Goal: Task Accomplishment & Management: Manage account settings

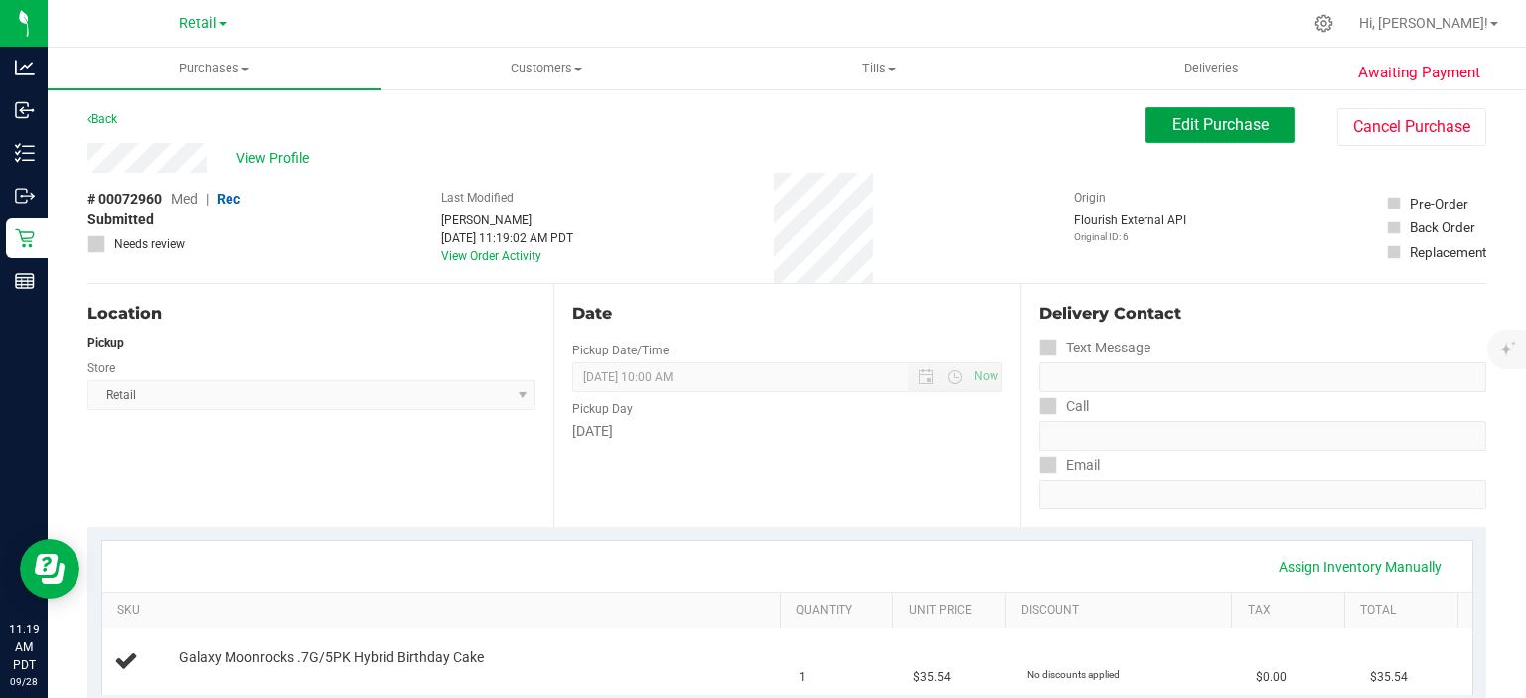
click at [1208, 117] on span "Edit Purchase" at bounding box center [1220, 124] width 96 height 19
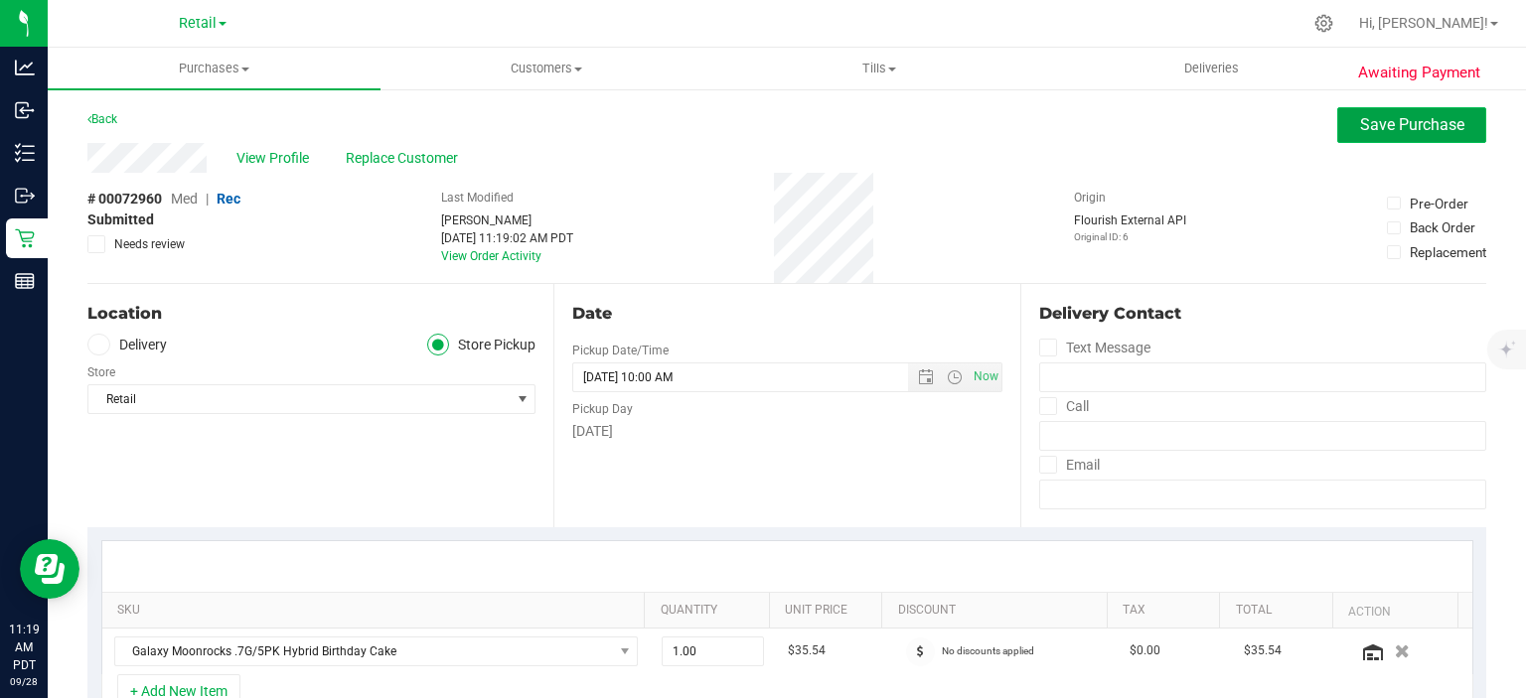
click at [1409, 119] on span "Save Purchase" at bounding box center [1412, 124] width 104 height 19
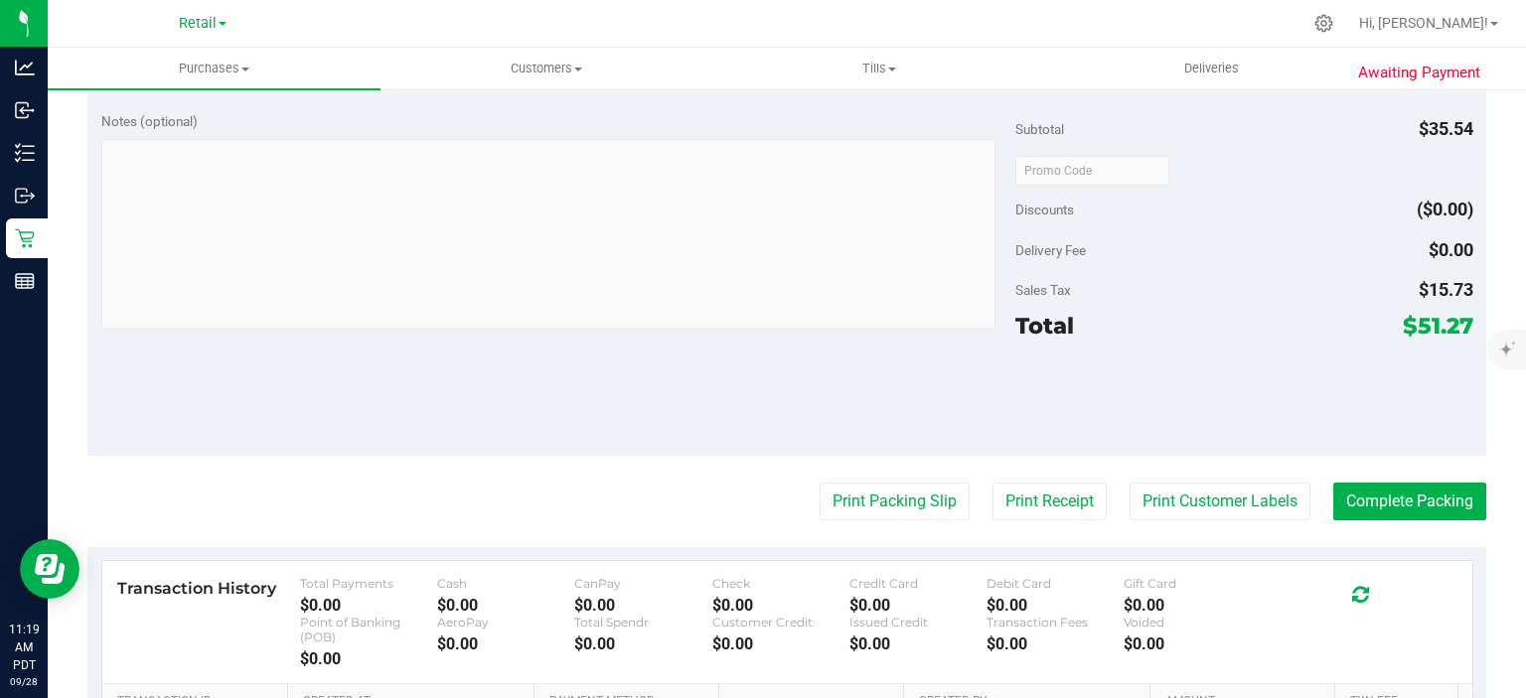
scroll to position [644, 0]
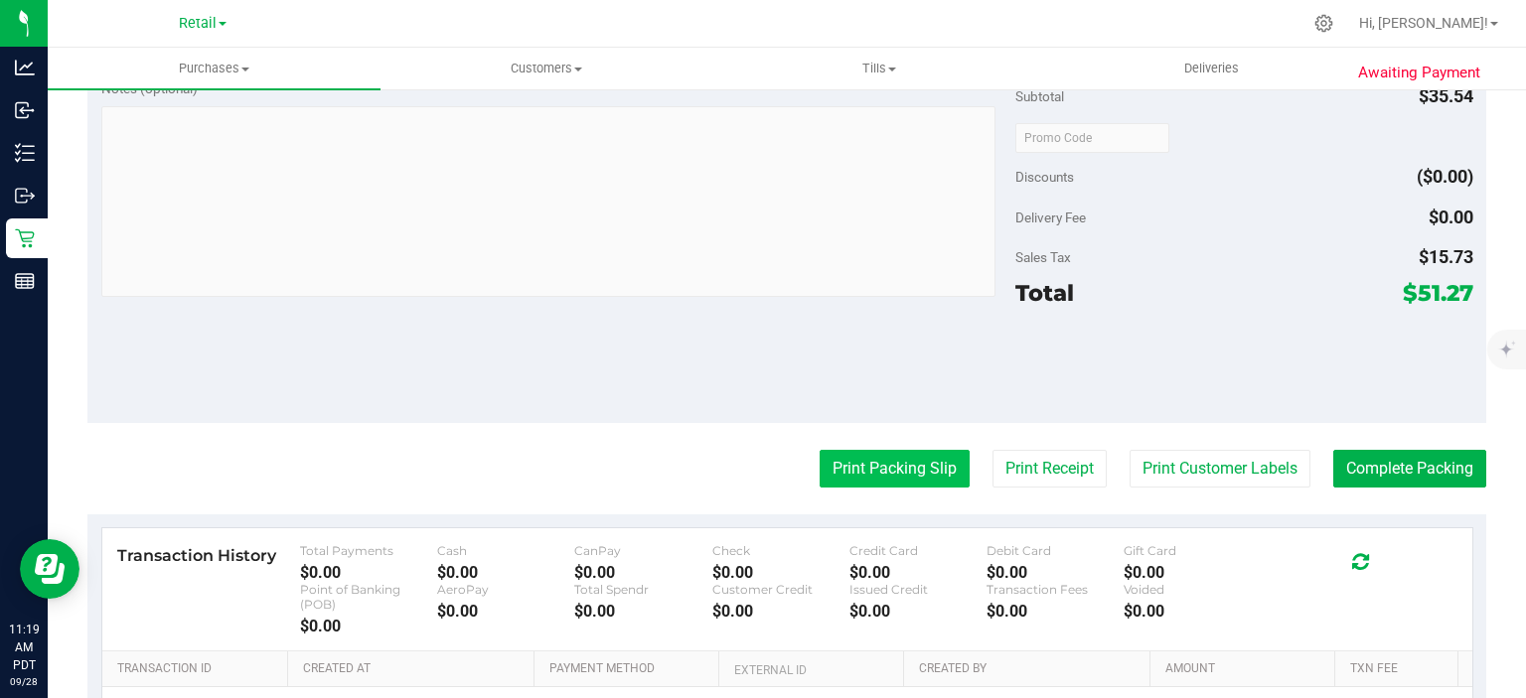
click at [862, 473] on button "Print Packing Slip" at bounding box center [895, 469] width 150 height 38
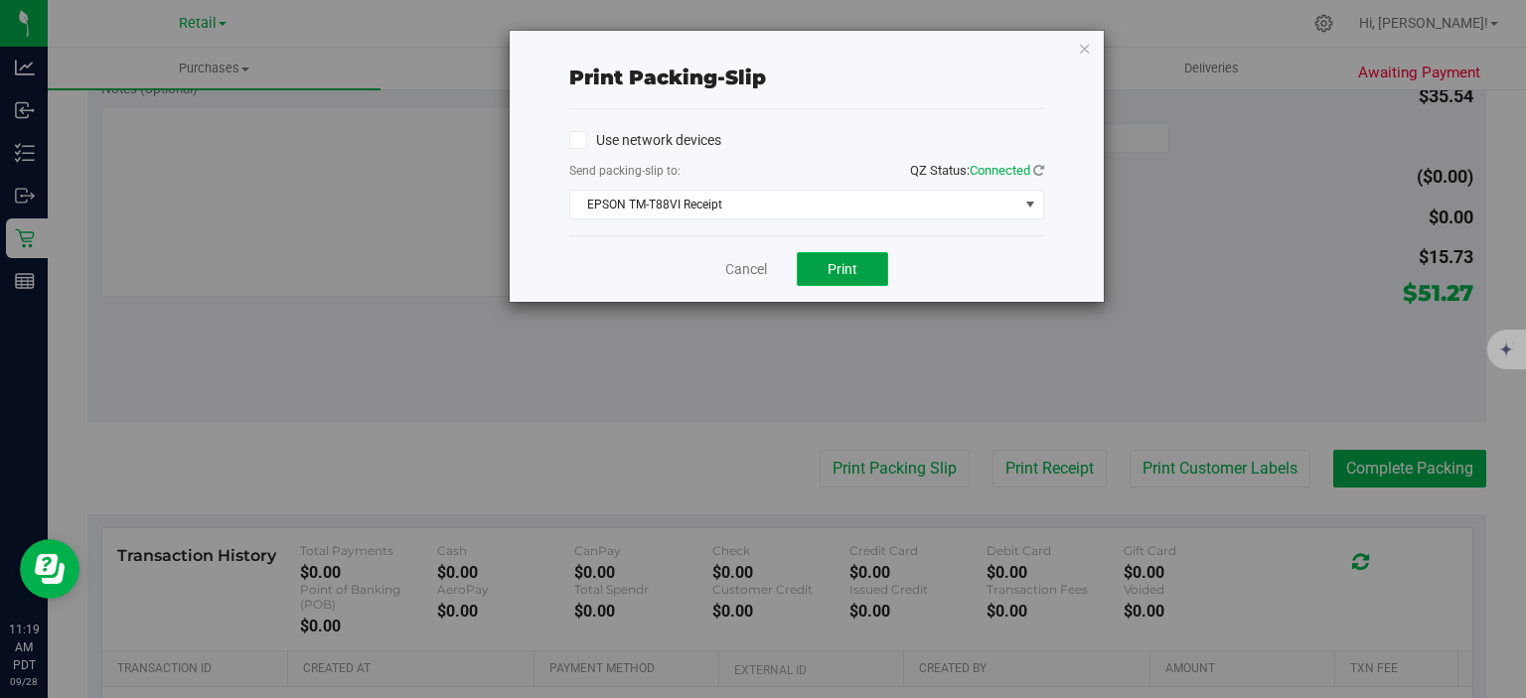
click at [841, 264] on span "Print" at bounding box center [843, 269] width 30 height 16
click at [1084, 40] on icon "button" at bounding box center [1085, 48] width 14 height 24
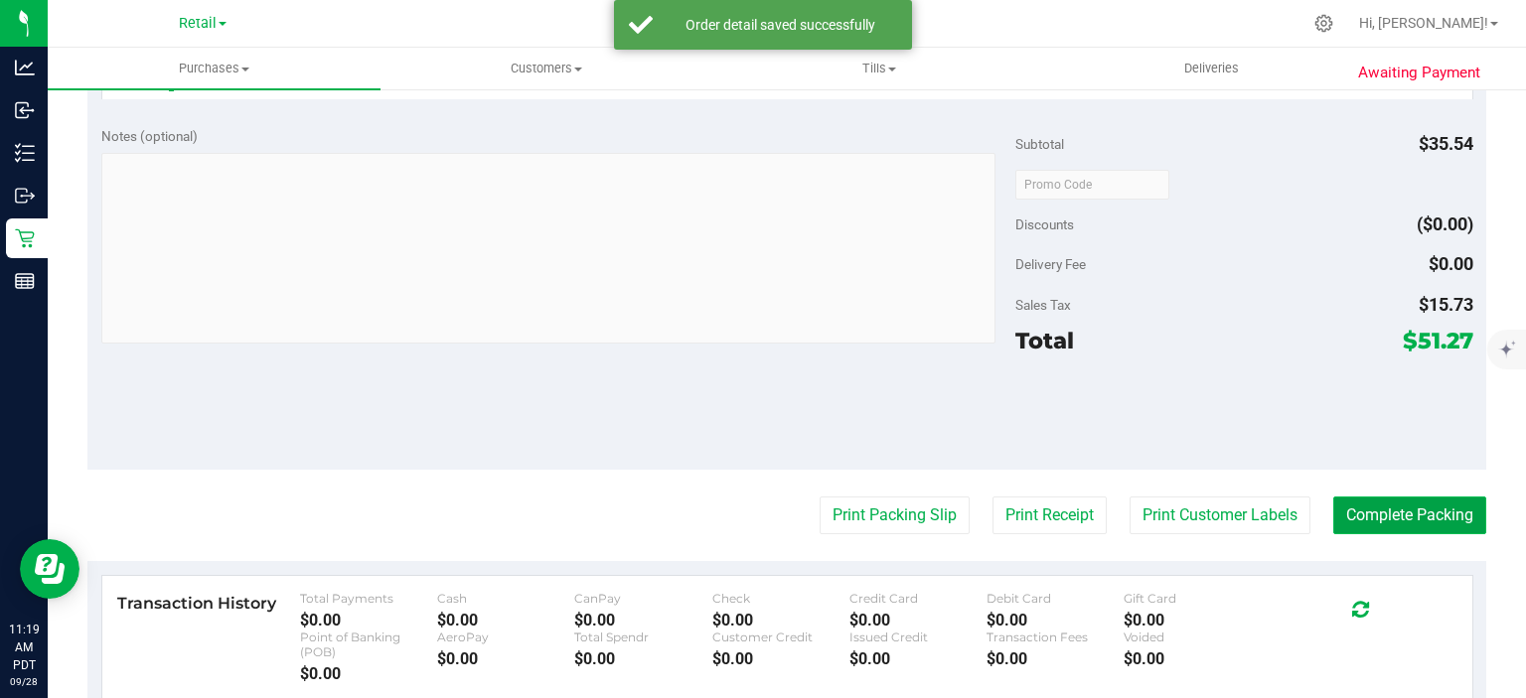
click at [1419, 512] on button "Complete Packing" at bounding box center [1409, 516] width 153 height 38
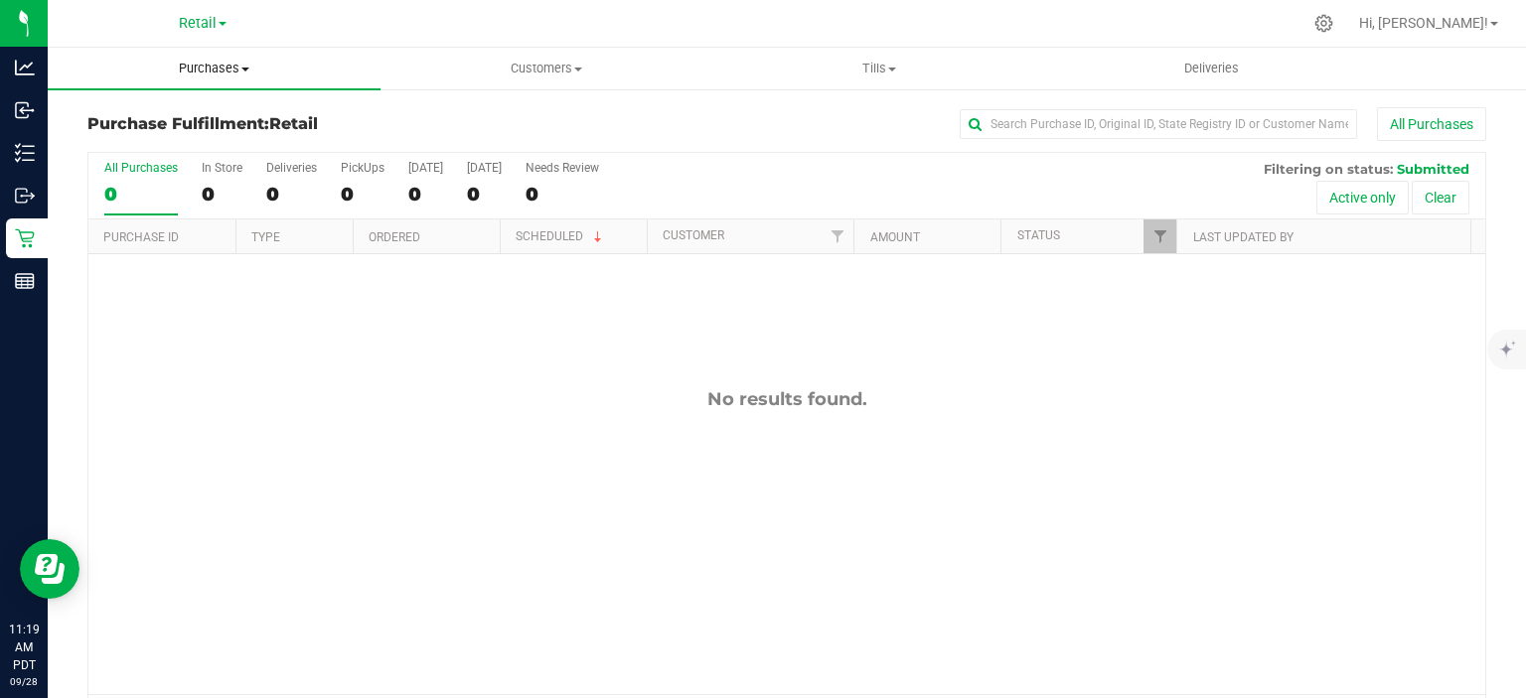
click at [245, 69] on span at bounding box center [245, 70] width 8 height 4
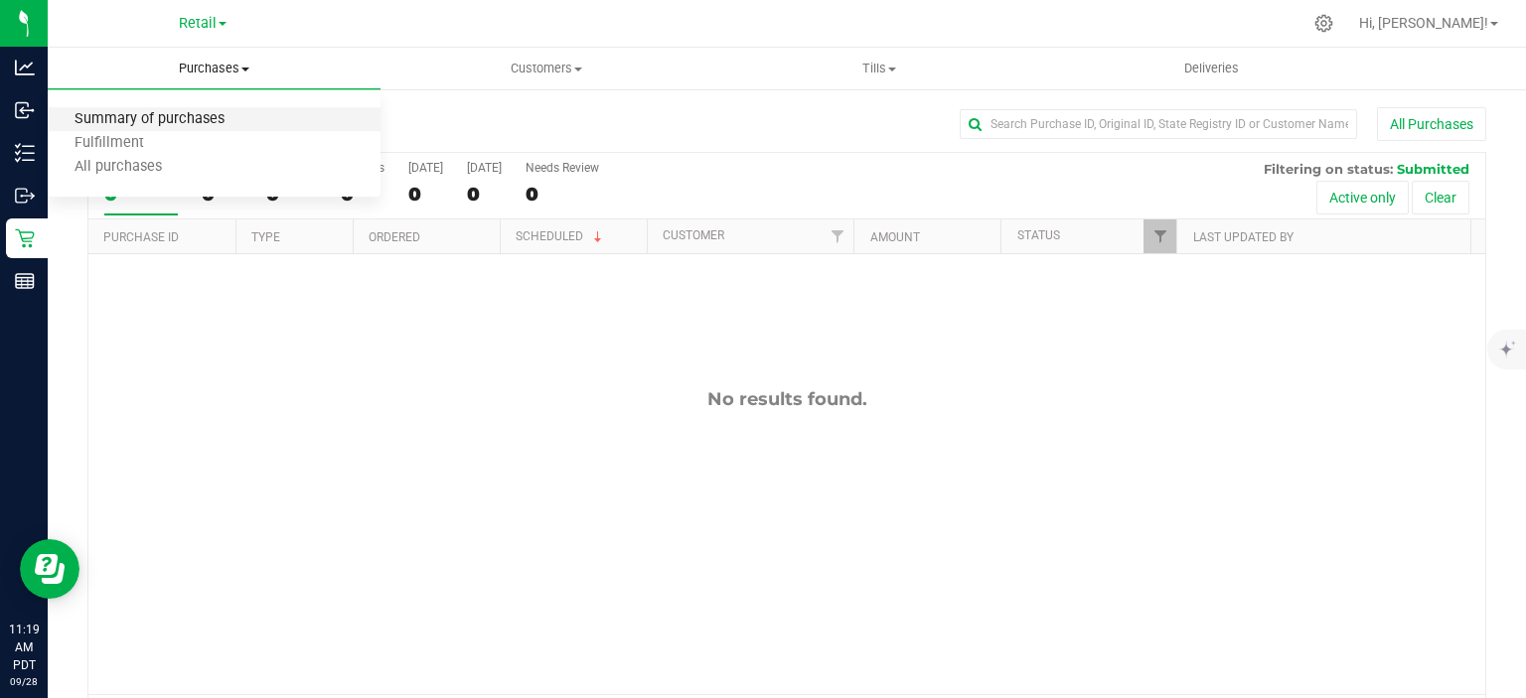
click at [183, 118] on span "Summary of purchases" at bounding box center [150, 119] width 204 height 17
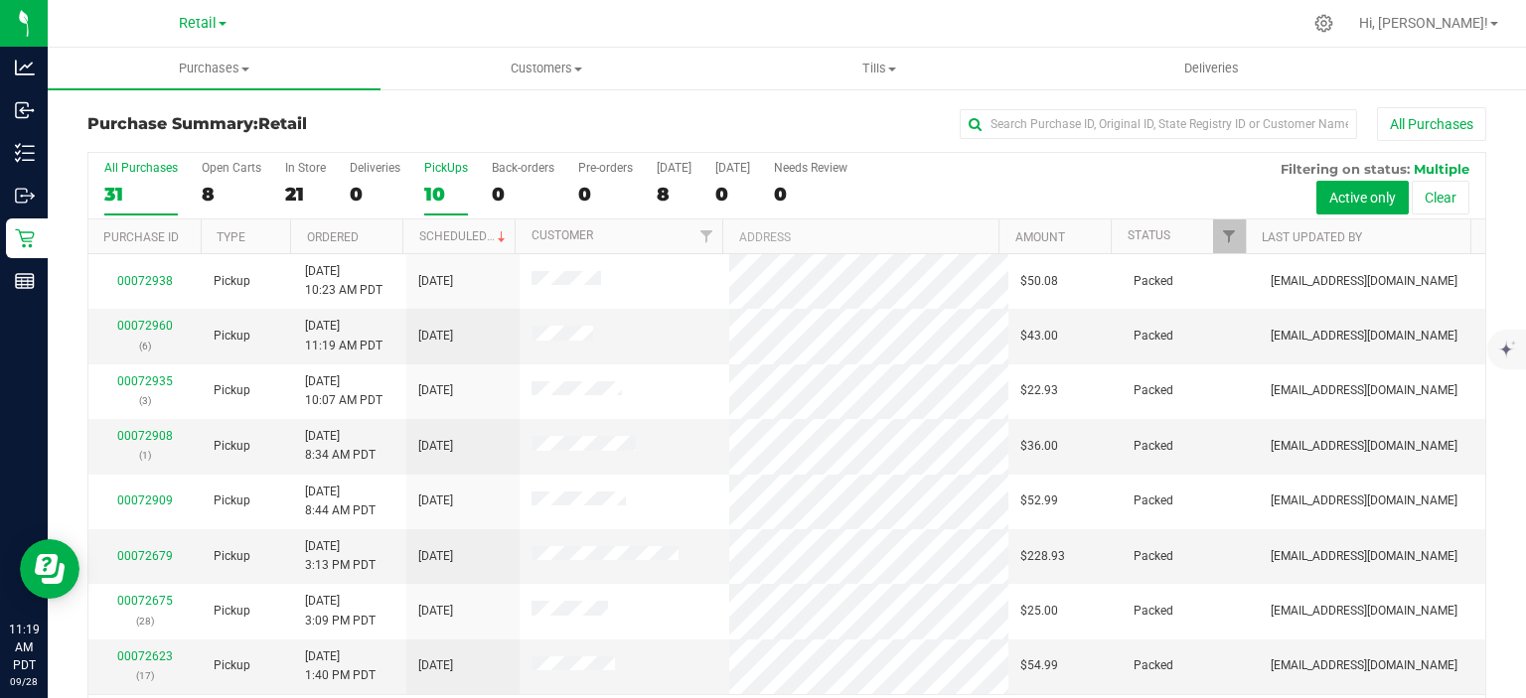
click at [426, 185] on div "10" at bounding box center [446, 194] width 44 height 23
click at [0, 0] on input "PickUps 10" at bounding box center [0, 0] width 0 height 0
click at [464, 234] on link "Scheduled" at bounding box center [464, 236] width 90 height 14
